Goal: Task Accomplishment & Management: Use online tool/utility

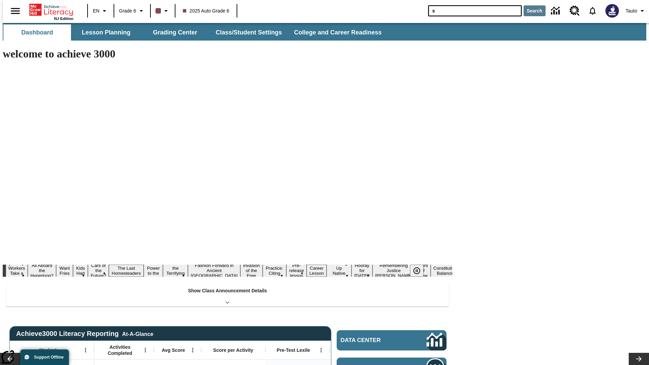
type input "s"
click at [530, 11] on button "Search" at bounding box center [535, 10] width 22 height 11
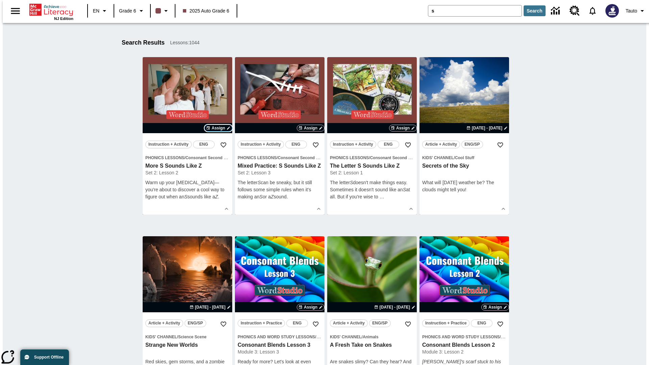
click at [218, 128] on span "Assign" at bounding box center [219, 128] width 14 height 6
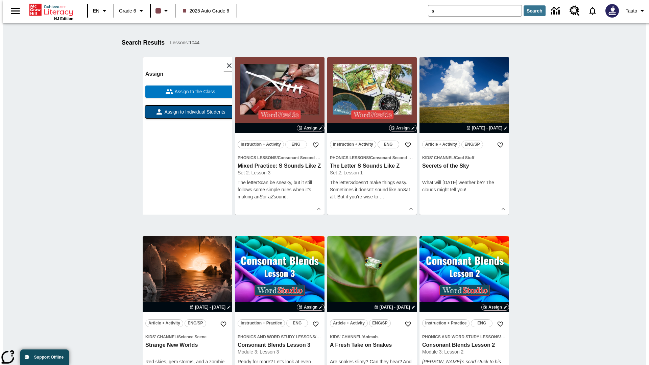
click at [187, 115] on span "Assign to Individual Students" at bounding box center [194, 112] width 62 height 7
